Goal: Transaction & Acquisition: Purchase product/service

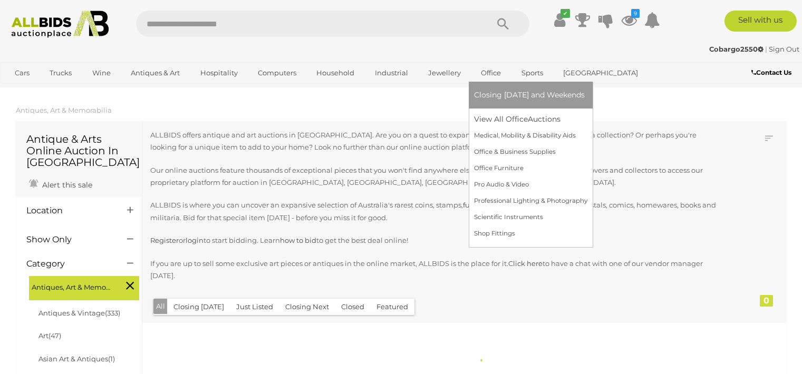
scroll to position [1293, 0]
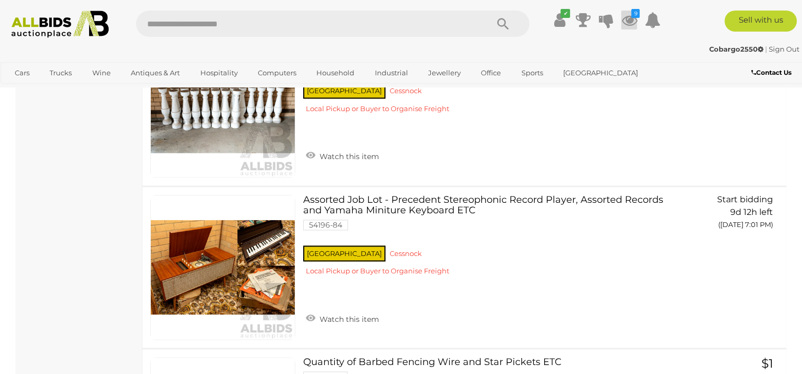
click at [633, 18] on icon at bounding box center [629, 20] width 16 height 19
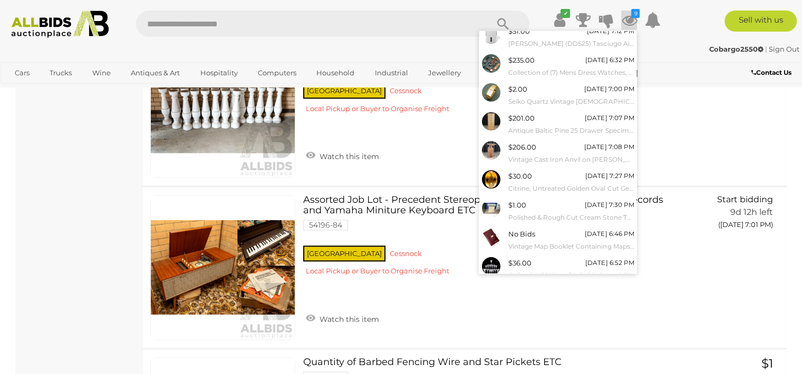
scroll to position [63, 0]
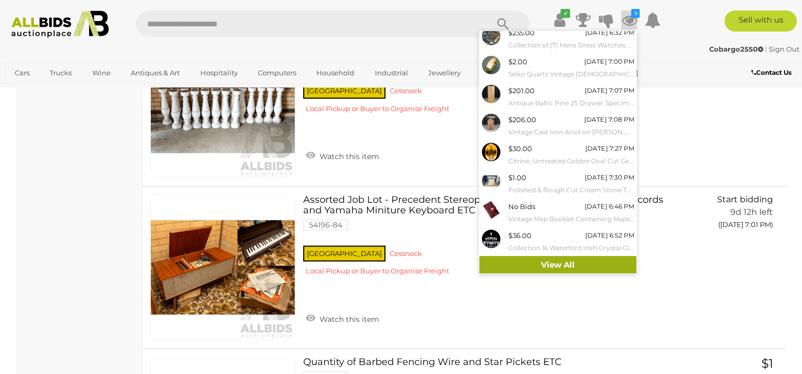
click at [555, 263] on link "View All" at bounding box center [557, 265] width 157 height 18
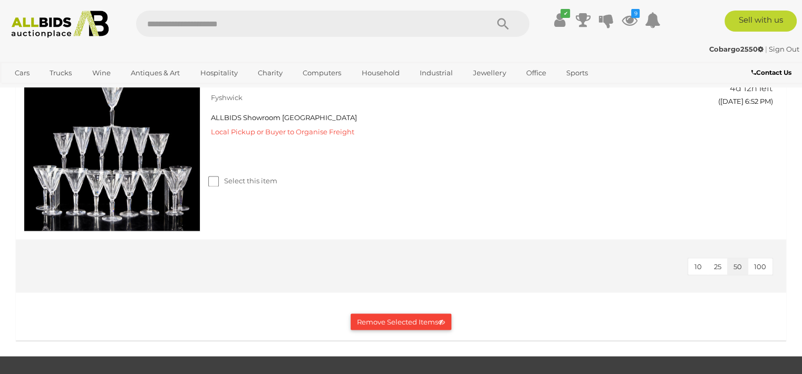
scroll to position [1878, 0]
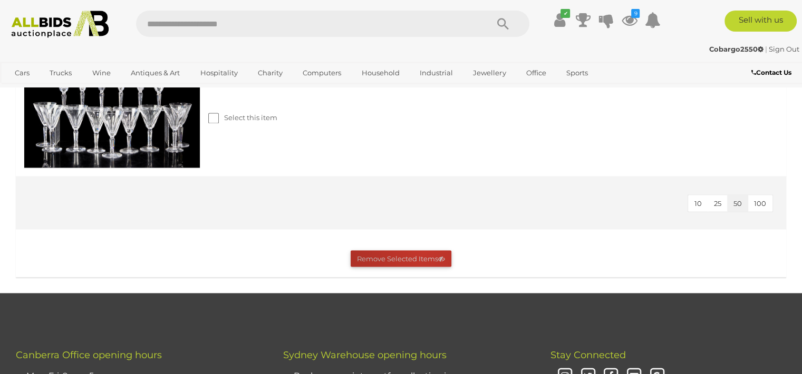
click at [423, 251] on button "Remove Selected Items" at bounding box center [401, 259] width 101 height 16
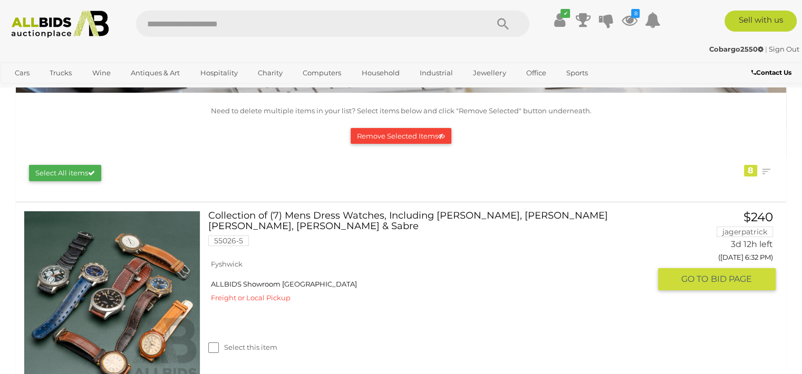
scroll to position [105, 0]
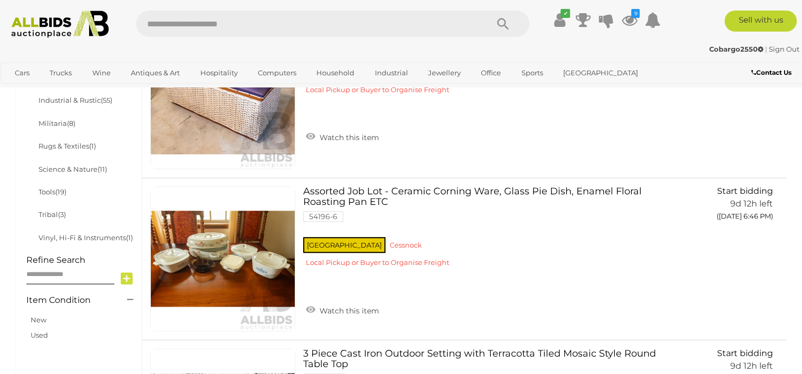
scroll to position [734, 0]
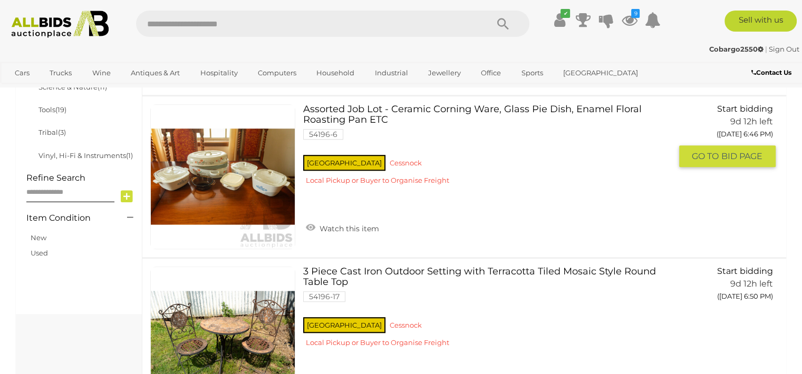
click at [207, 163] on link at bounding box center [222, 176] width 145 height 145
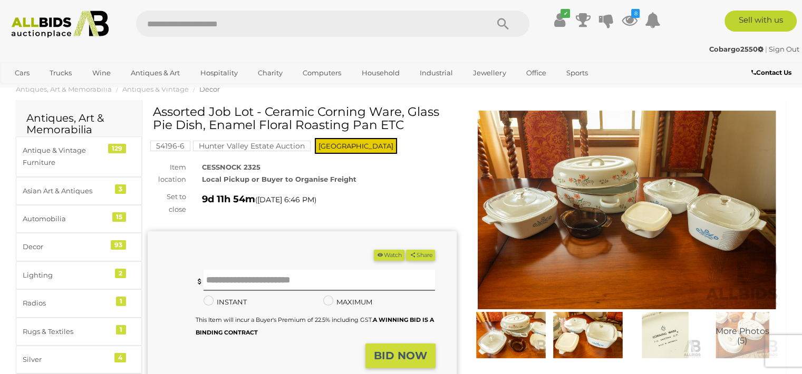
scroll to position [42, 0]
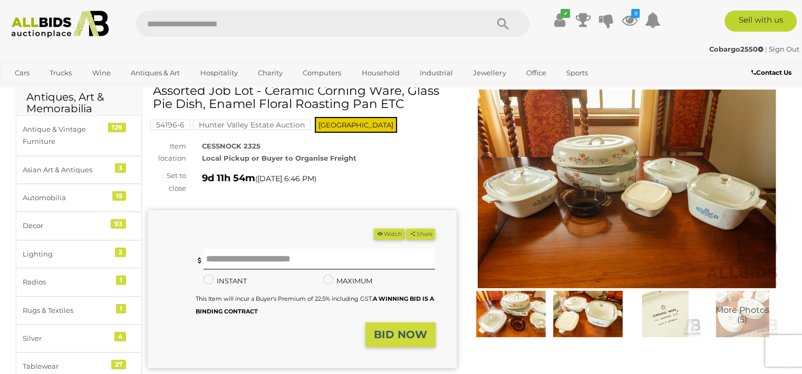
click at [595, 164] on img at bounding box center [627, 189] width 309 height 199
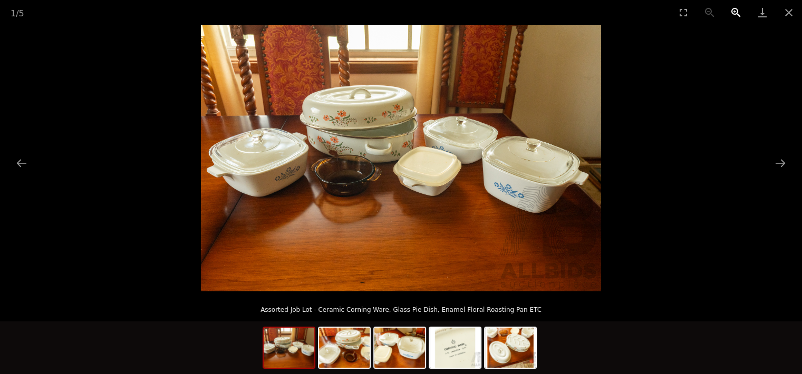
click at [733, 13] on button "Zoom in" at bounding box center [736, 12] width 26 height 25
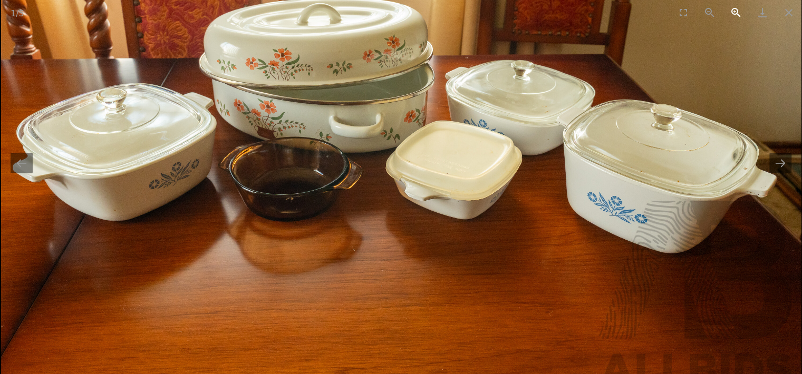
click at [733, 13] on button "Zoom in" at bounding box center [736, 12] width 26 height 25
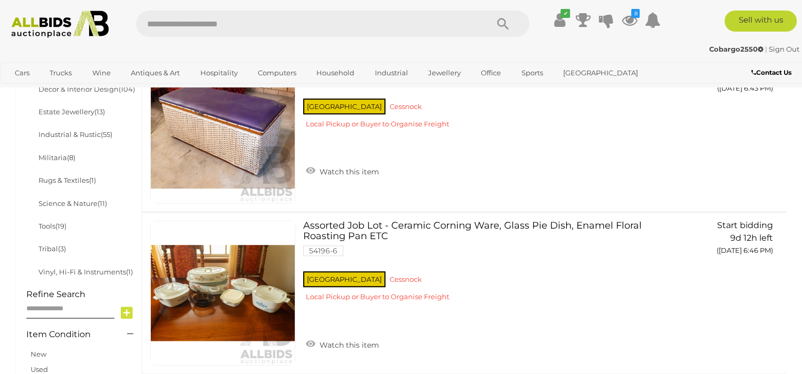
scroll to position [774, 0]
